Goal: Transaction & Acquisition: Obtain resource

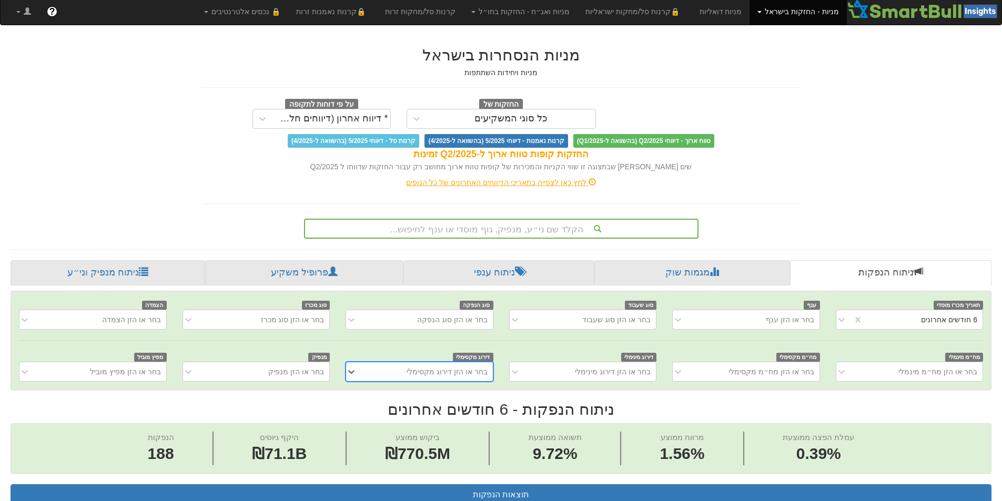
scroll to position [0, 1916]
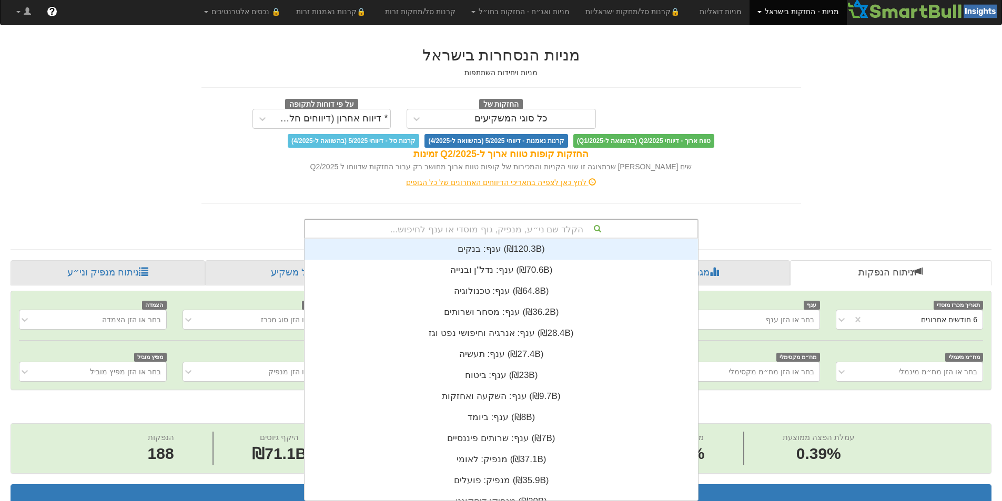
click at [584, 226] on div "הקלד שם ני״ע, מנפיק, גוף מוסדי או ענף לחיפוש..." at bounding box center [501, 229] width 392 height 18
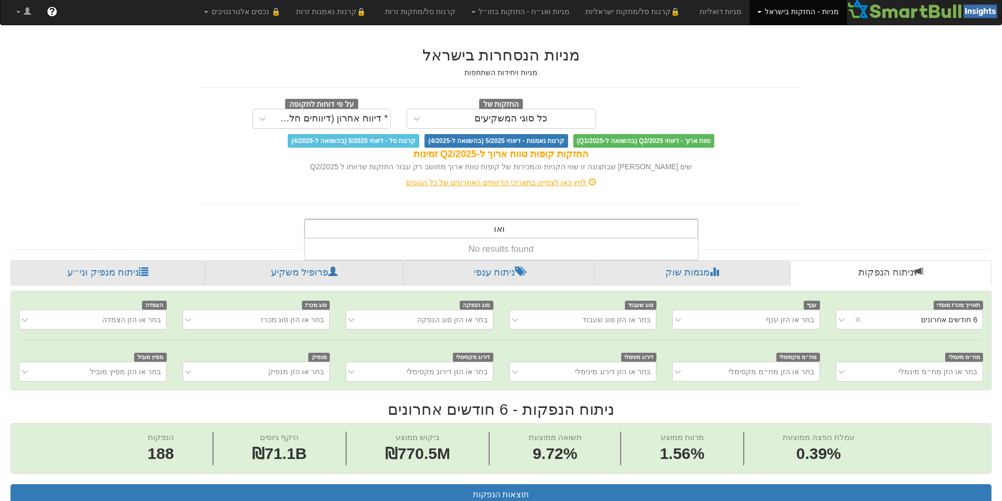
type input "וא"
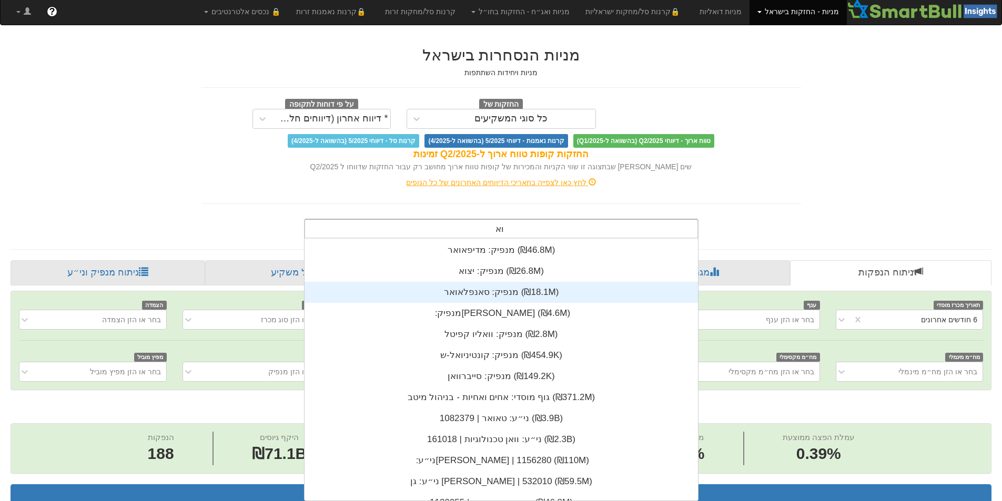
scroll to position [105, 0]
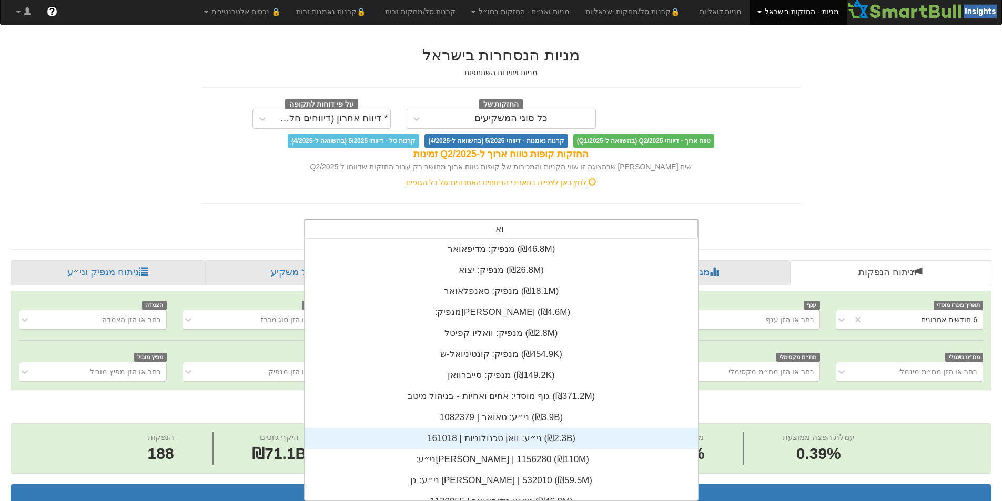
click at [544, 443] on div "ני״ע: ‏וואן טכנולוגיות | 161018 ‎(₪2.3B)‎" at bounding box center [500, 438] width 393 height 21
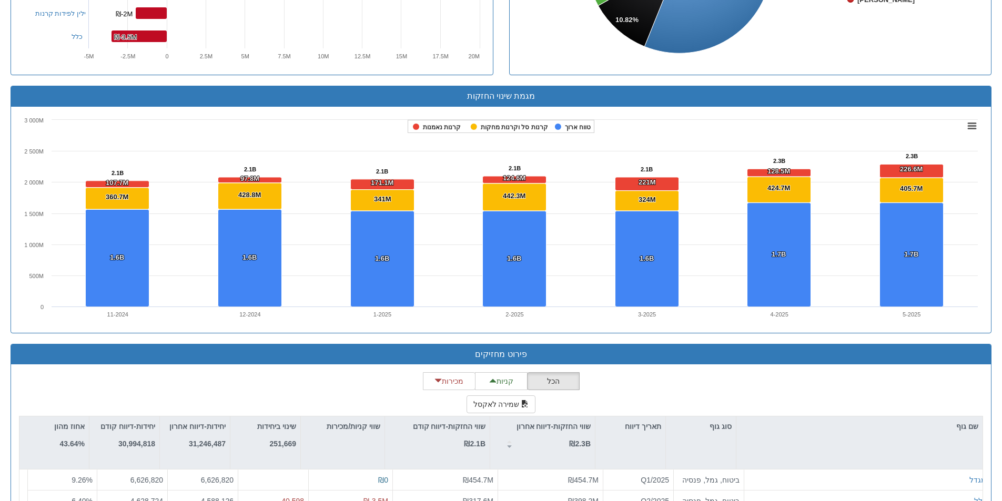
scroll to position [780, 0]
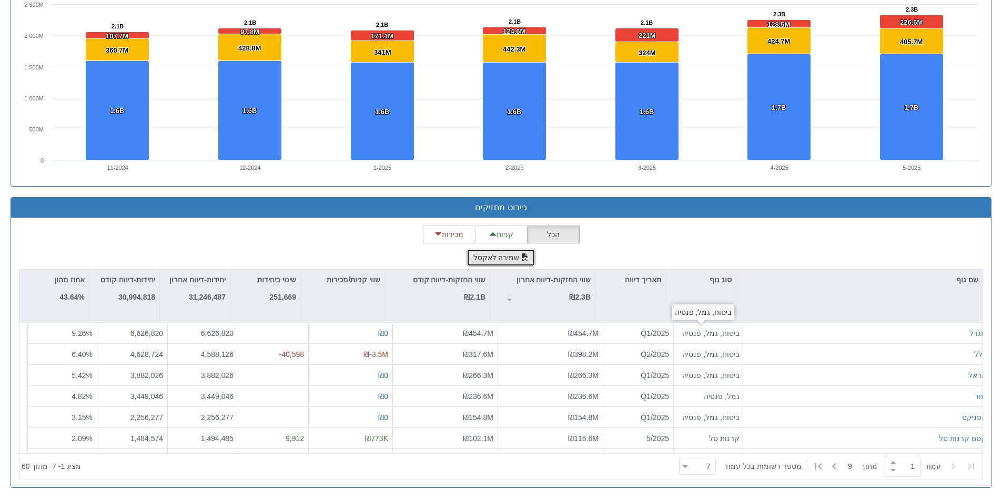
click at [517, 263] on button "שמירה לאקסל" at bounding box center [500, 258] width 69 height 18
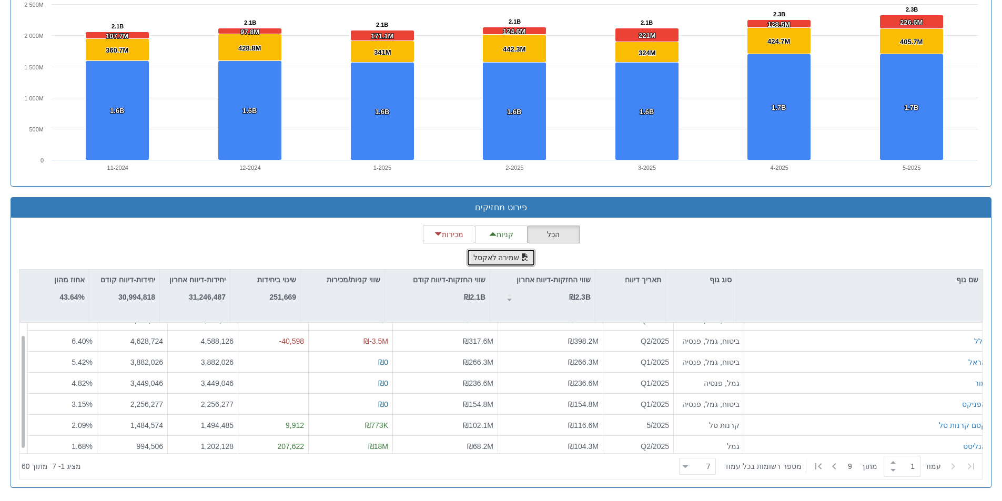
scroll to position [0, 0]
